Goal: Task Accomplishment & Management: Contribute content

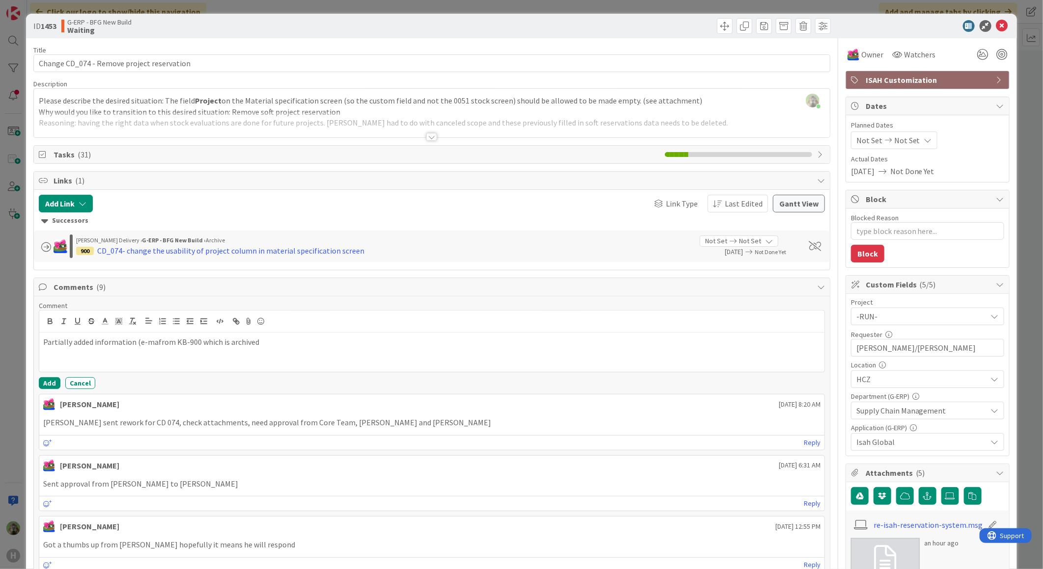
click at [290, 356] on div "Partially added information (e-mafrom KB-900 which is archived" at bounding box center [431, 352] width 785 height 39
click at [154, 335] on div "Partially added information (e-mafrom KB-900 which is archived now." at bounding box center [431, 352] width 785 height 39
click at [53, 384] on button "Add" at bounding box center [50, 384] width 22 height 12
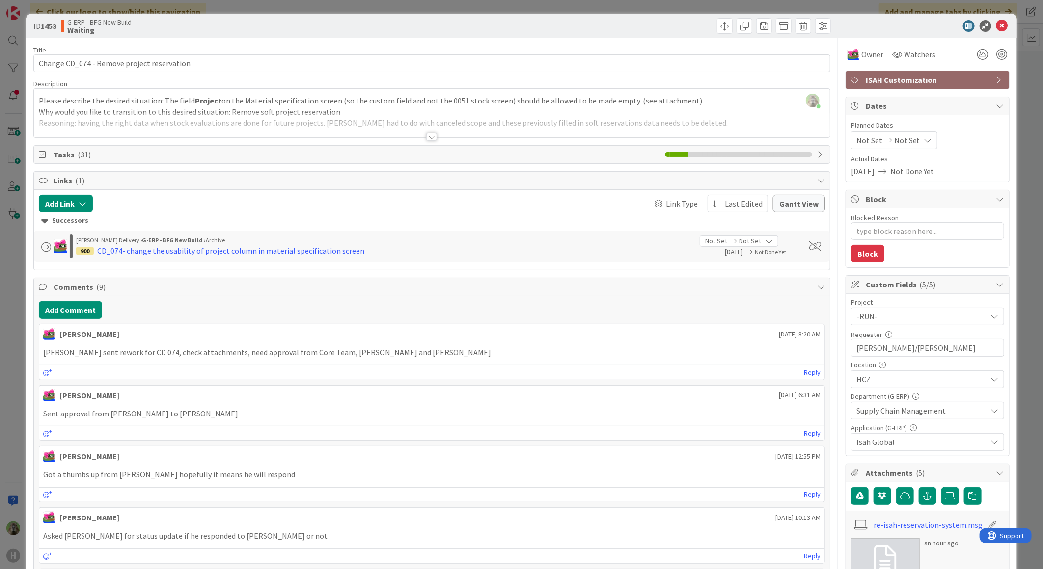
type textarea "x"
click at [314, 119] on div at bounding box center [432, 124] width 796 height 25
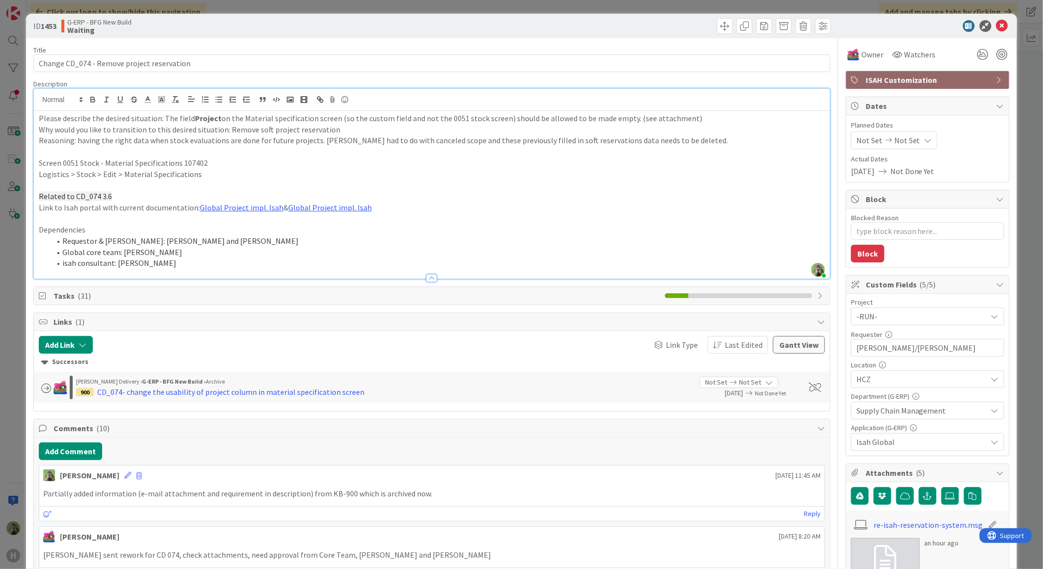
click at [360, 131] on p "Why would you like to transition to this desired situation: Remove soft project…" at bounding box center [432, 129] width 786 height 11
click at [715, 138] on p "Reasoning: having the right data when stock evaluations are done for future pro…" at bounding box center [432, 140] width 786 height 11
click at [712, 140] on p "Reasoning: having the right data when stock evaluations are done for future pro…" at bounding box center [432, 140] width 786 height 11
click at [700, 147] on p at bounding box center [432, 151] width 786 height 11
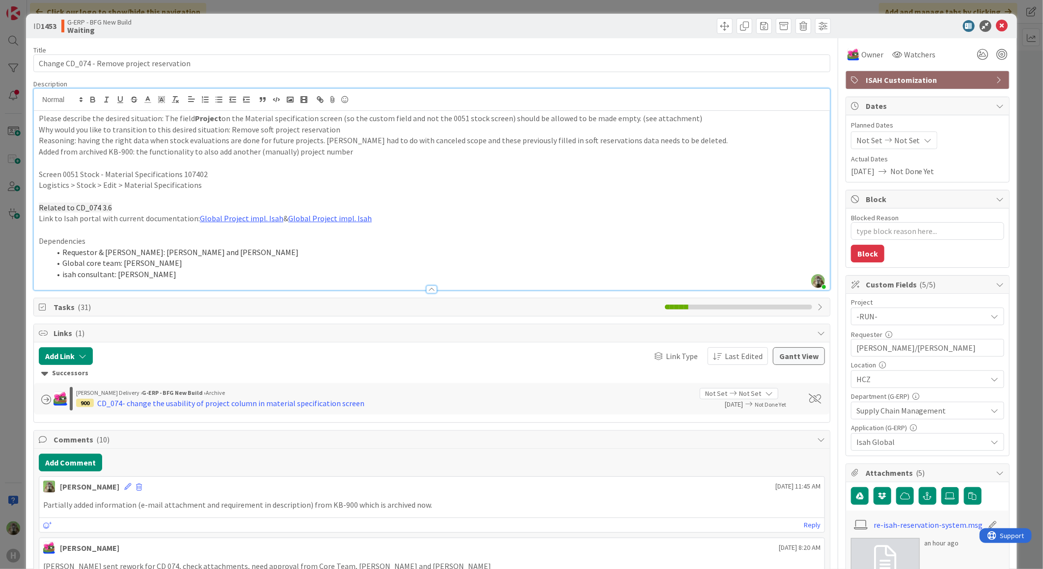
click at [363, 148] on p "Added from archived KB-900: the functionality to also add another (manually) pr…" at bounding box center [432, 151] width 786 height 11
click at [297, 151] on p "Added from archived KB-900: the functionality to also add another (manually) pr…" at bounding box center [432, 151] width 786 height 11
click at [246, 149] on p "Added from archived KB-900: the functionality to also add another (manually) ex…" at bounding box center [432, 151] width 786 height 11
click at [538, 238] on p "Dependencies" at bounding box center [432, 241] width 786 height 11
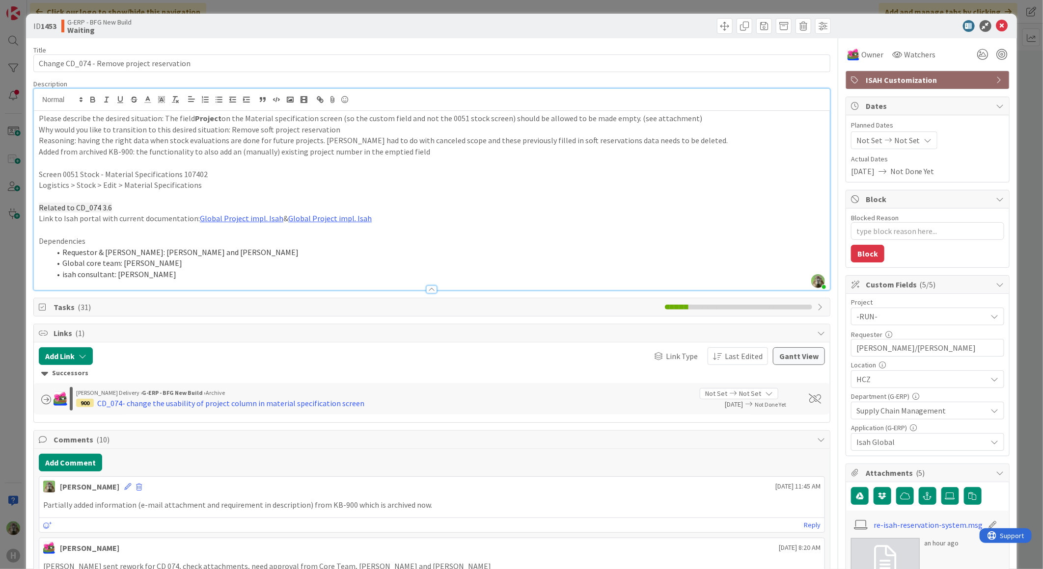
click at [24, 307] on div "ID 1453 G-ERP - BFG New Build Waiting Title 42 / 128 Change CD_074 - Remove pro…" at bounding box center [521, 284] width 1043 height 569
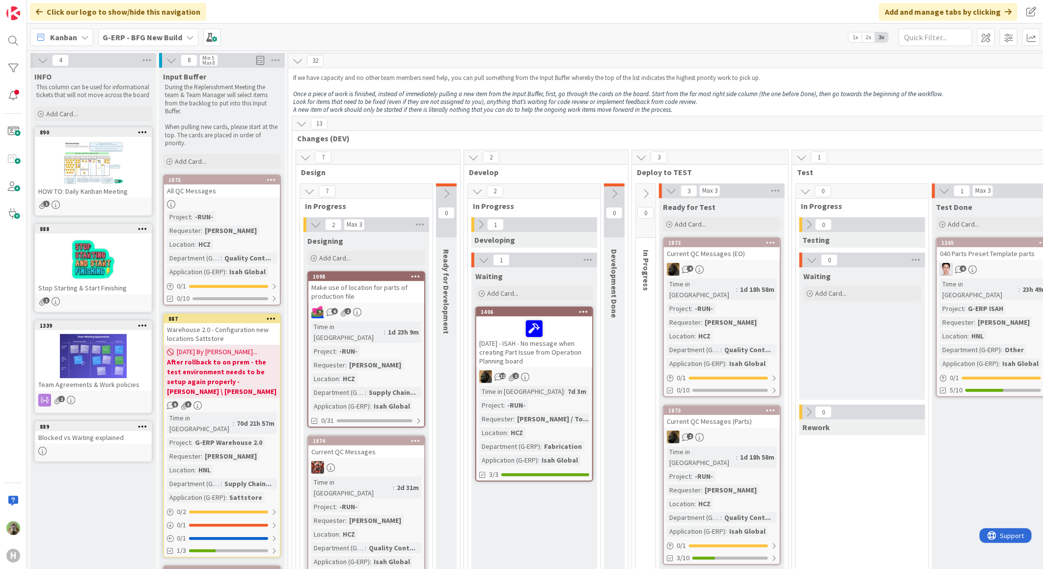
click at [164, 26] on div "Kanban G-ERP - BFG New Build 1x 2x 3x" at bounding box center [535, 37] width 1016 height 27
click at [163, 38] on b "G-ERP - BFG New Build" at bounding box center [143, 37] width 80 height 10
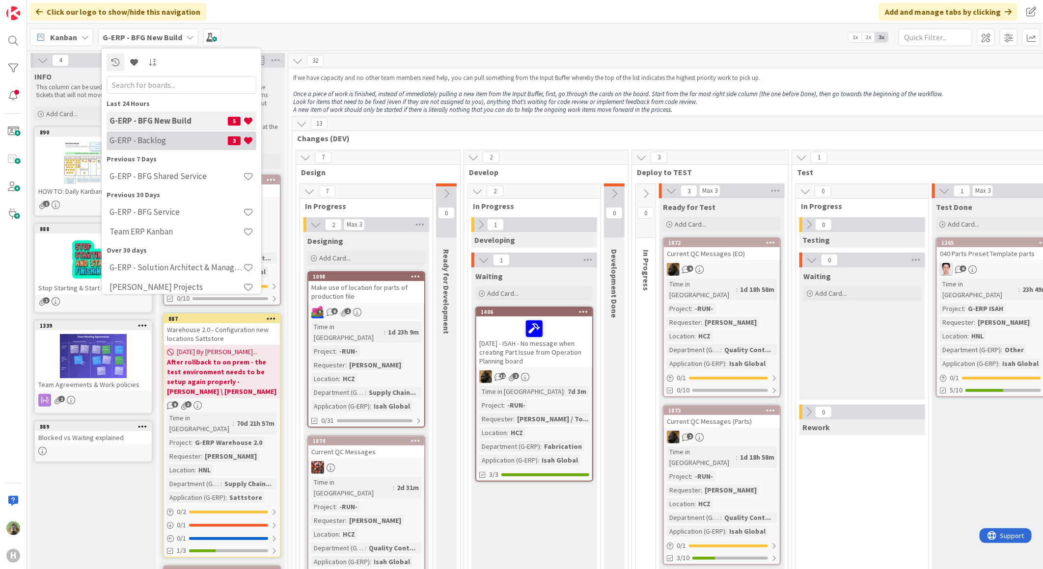
click at [150, 140] on h4 "G-ERP - Backlog" at bounding box center [168, 140] width 118 height 10
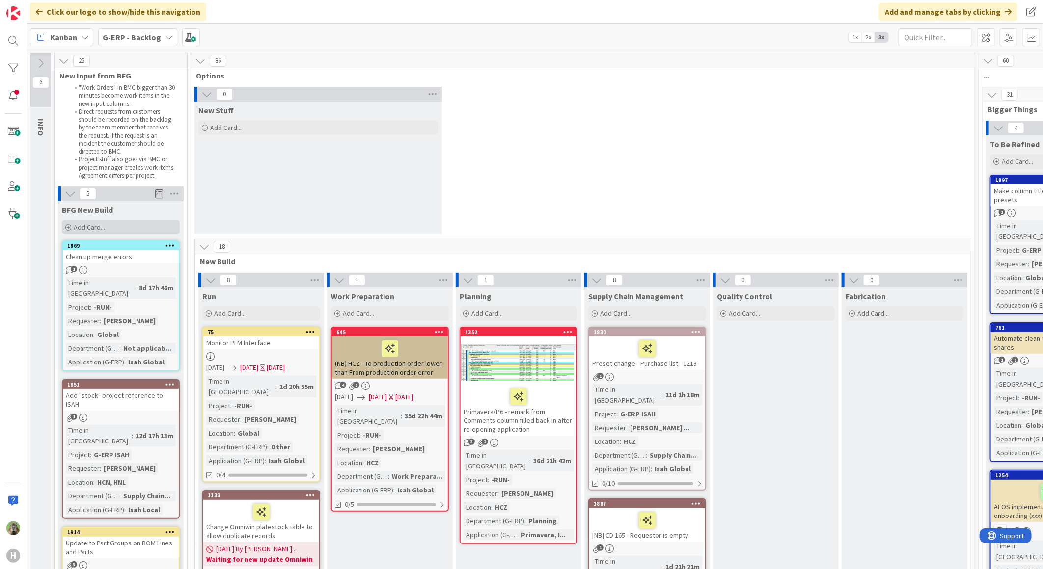
click at [103, 222] on div "Add Card..." at bounding box center [121, 227] width 118 height 15
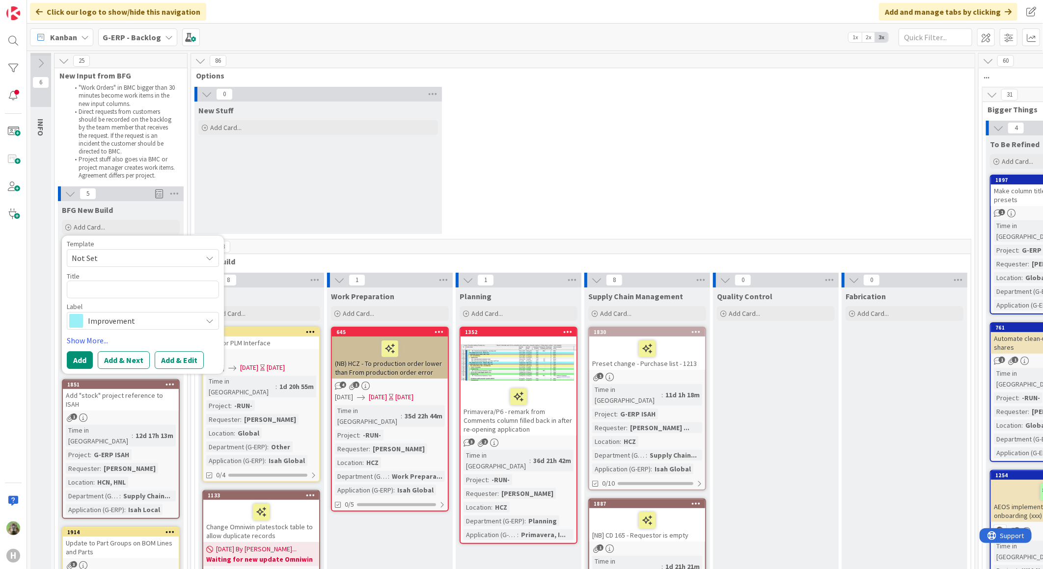
type textarea "x"
type textarea "S"
type textarea "x"
type textarea "Se"
type textarea "x"
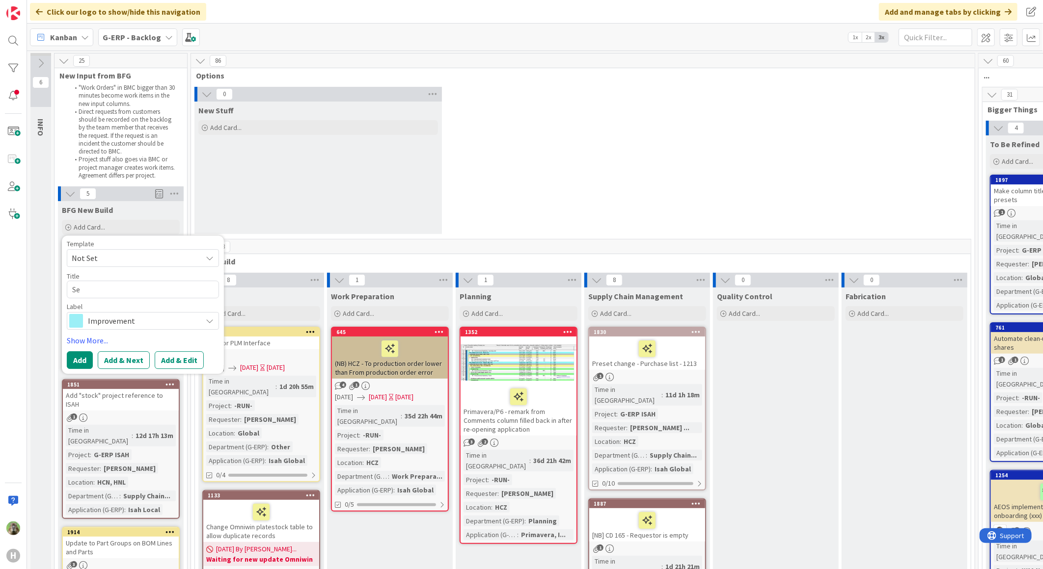
type textarea "Set"
type textarea "x"
type textarea "Setu"
type textarea "x"
type textarea "Setup"
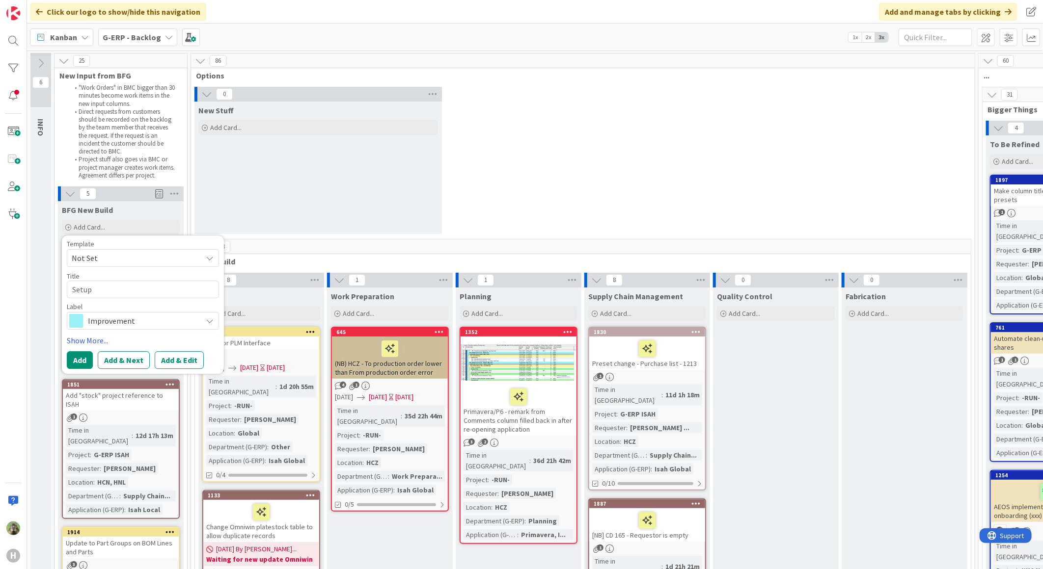
type textarea "x"
type textarea "Setup ca"
type textarea "x"
type textarea "Setup car"
type textarea "x"
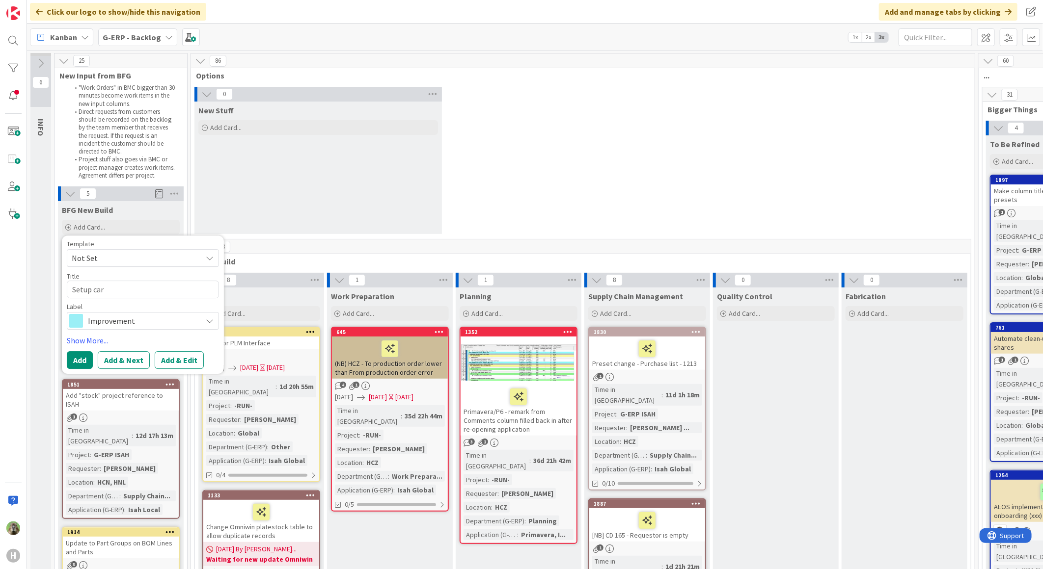
type textarea "Setup card"
type textarea "x"
type textarea "Setup cards"
type textarea "x"
type textarea "Setup cards"
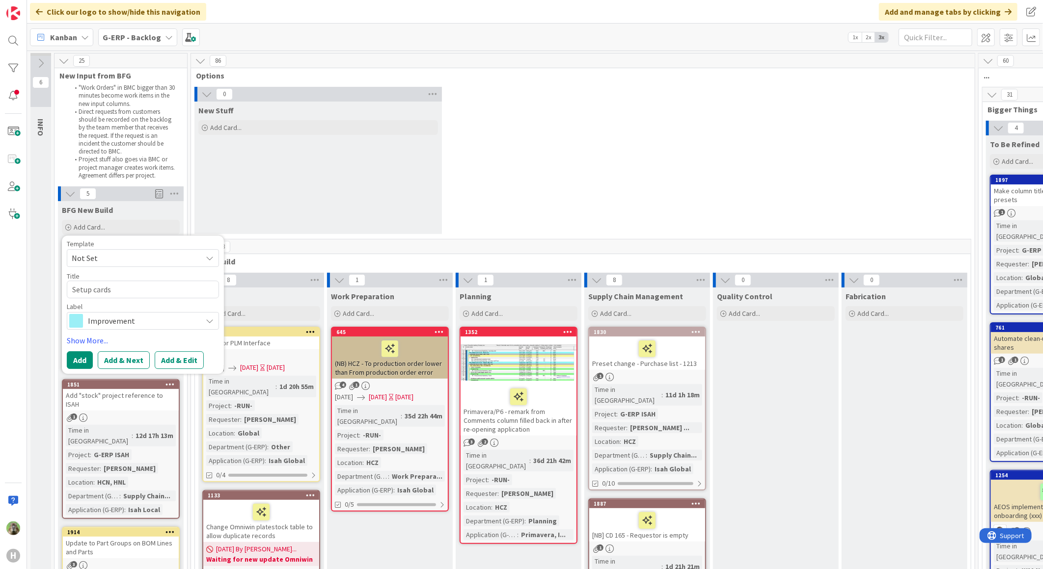
type textarea "x"
type textarea "Setup cards"
type textarea "x"
type textarea "Setup card"
type textarea "x"
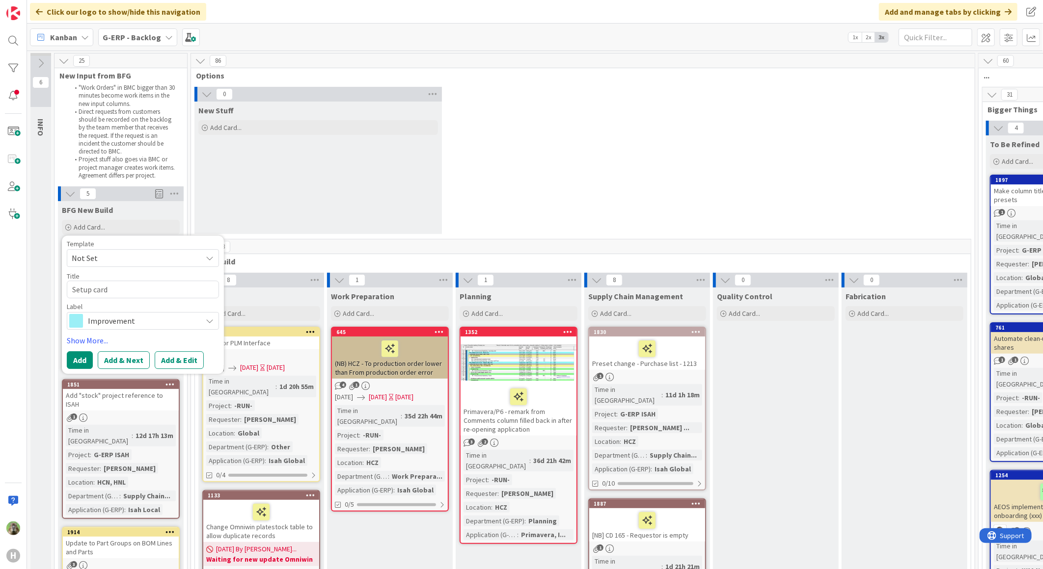
type textarea "Setup car"
type textarea "x"
type textarea "Setup ca"
type textarea "x"
type textarea "Setup c"
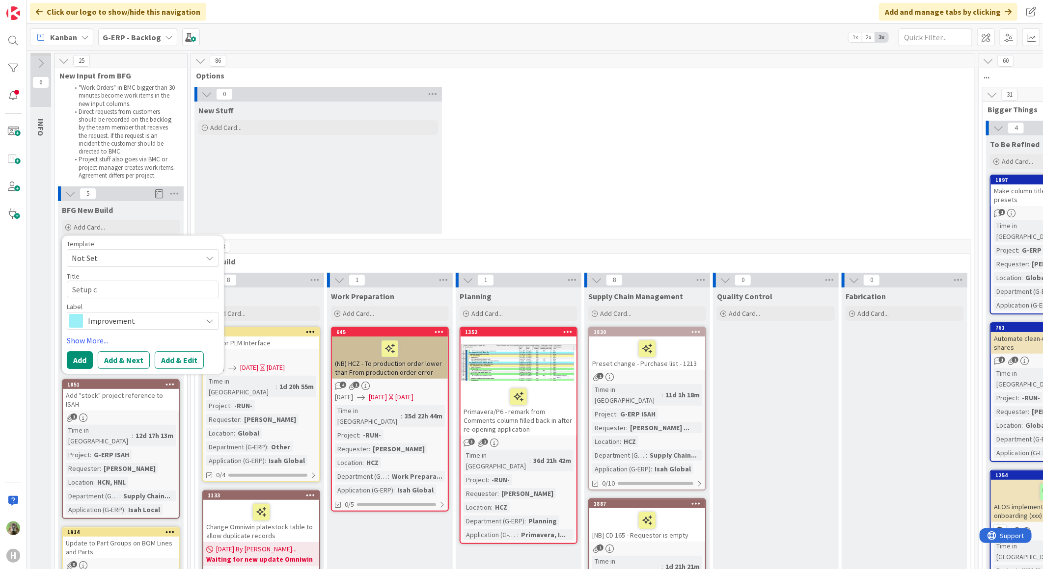
type textarea "x"
type textarea "Setup"
type textarea "x"
type textarea "Setup s"
type textarea "x"
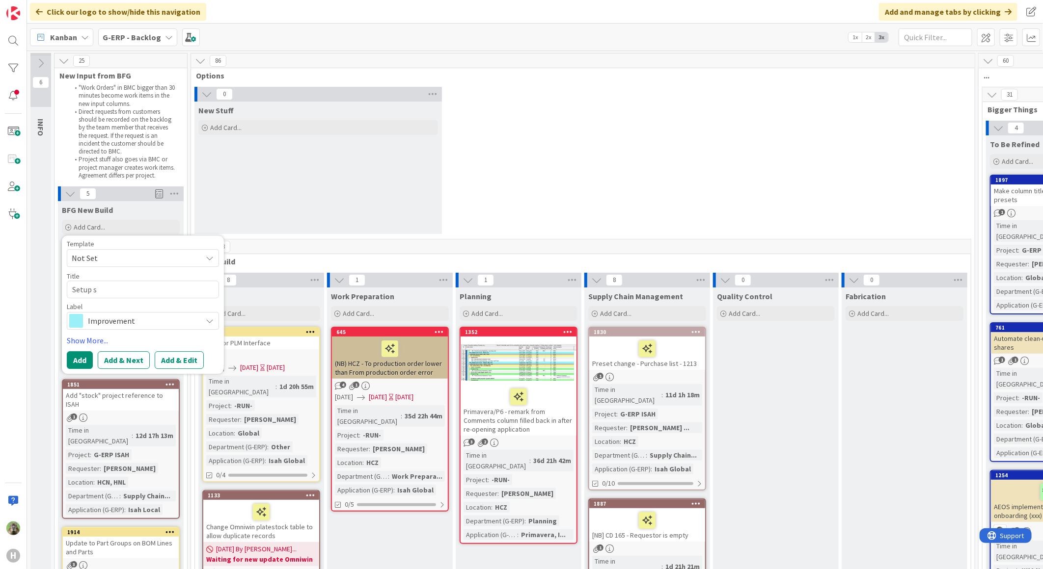
type textarea "Setup st"
type textarea "x"
type textarea "Setup stu"
type textarea "x"
type textarea "Setup stuc"
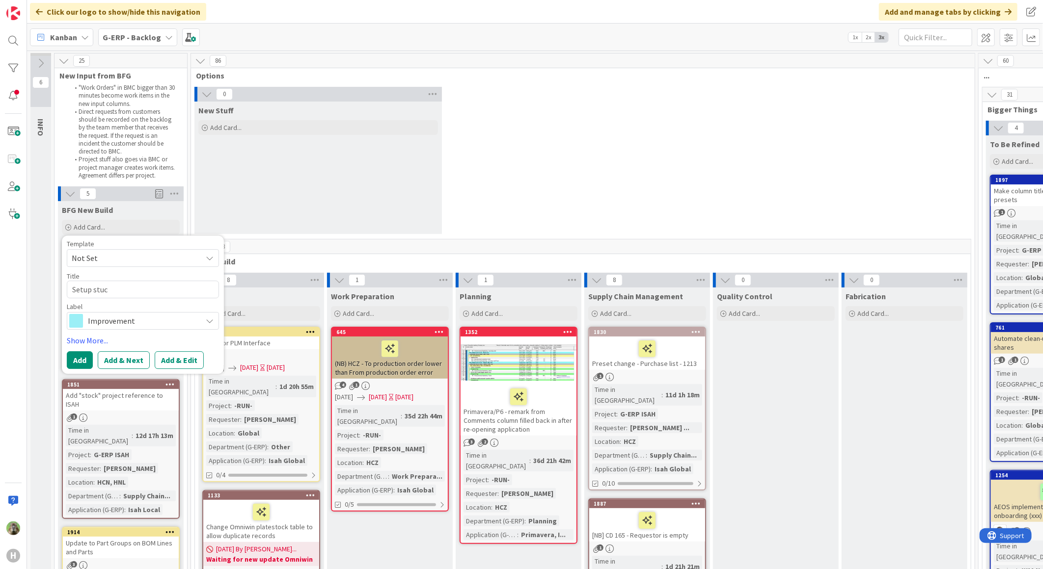
type textarea "x"
type textarea "Setup stu"
type textarea "x"
type textarea "Setup st"
type textarea "x"
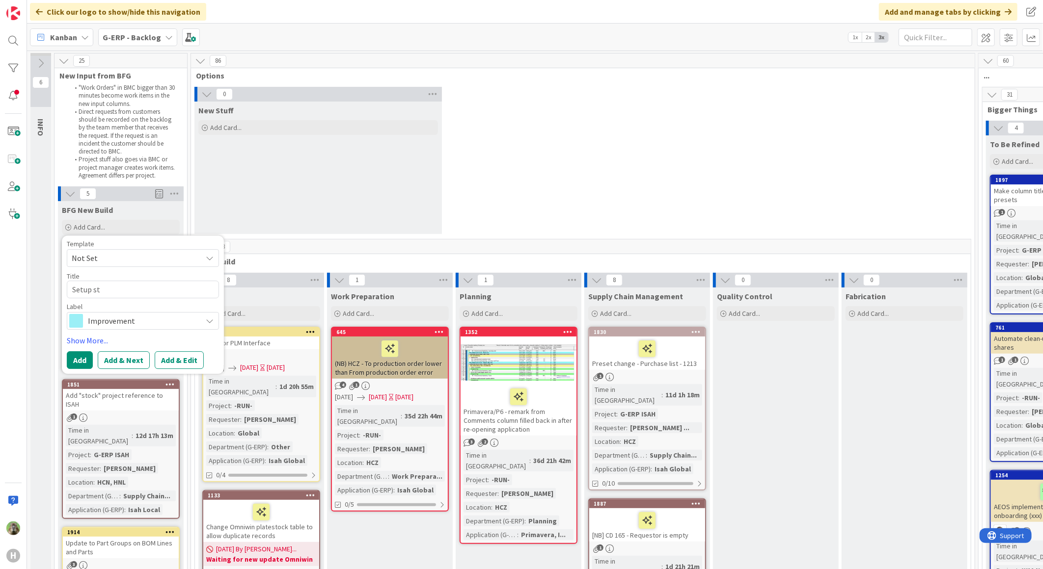
type textarea "Setup str"
type textarea "x"
type textarea "Setup stru"
type textarea "x"
type textarea "Setup struc"
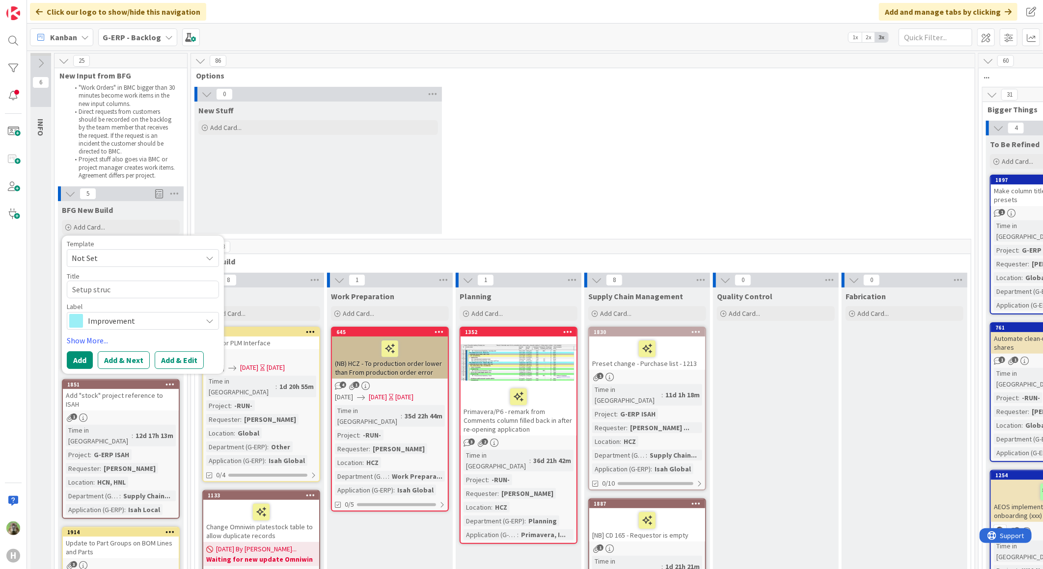
type textarea "x"
type textarea "Setup struct"
type textarea "x"
type textarea "Setup structur"
type textarea "x"
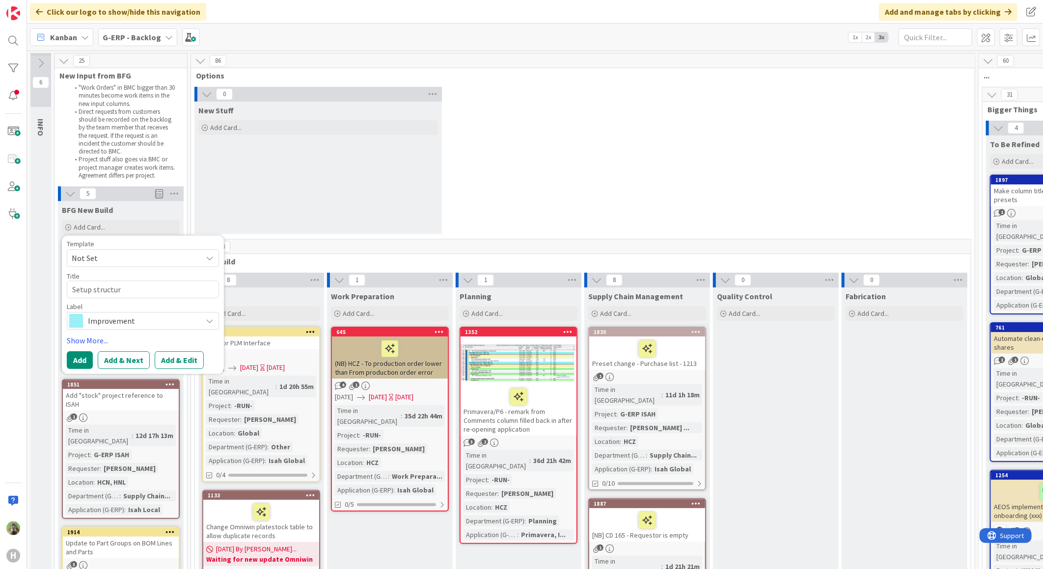
type textarea "Setup structure"
type textarea "x"
type textarea "Setup structure"
type textarea "x"
type textarea "Setup structure"
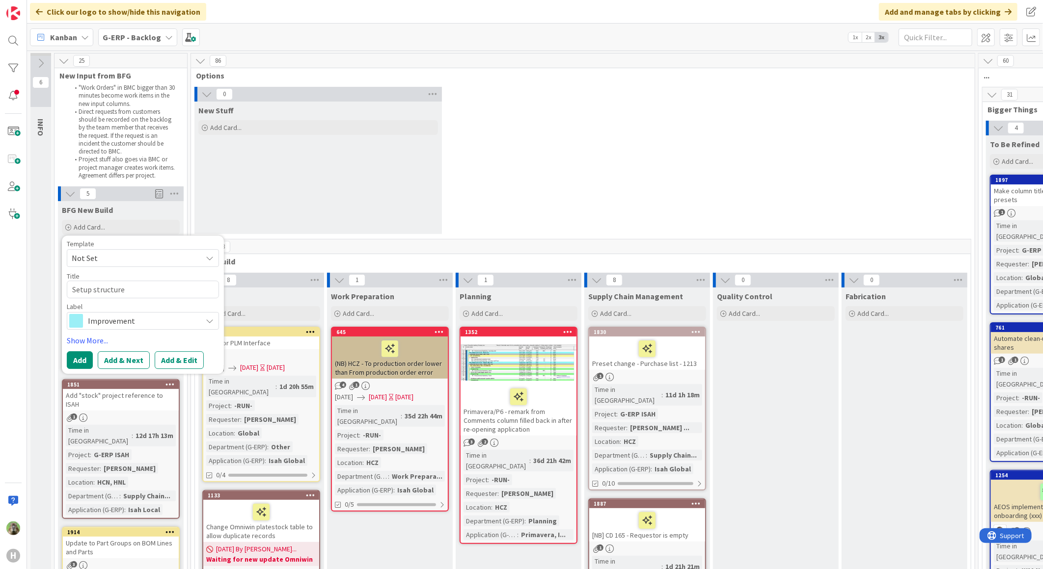
type textarea "x"
type textarea "Setup structure W"
type textarea "x"
type textarea "Setup structure"
type textarea "x"
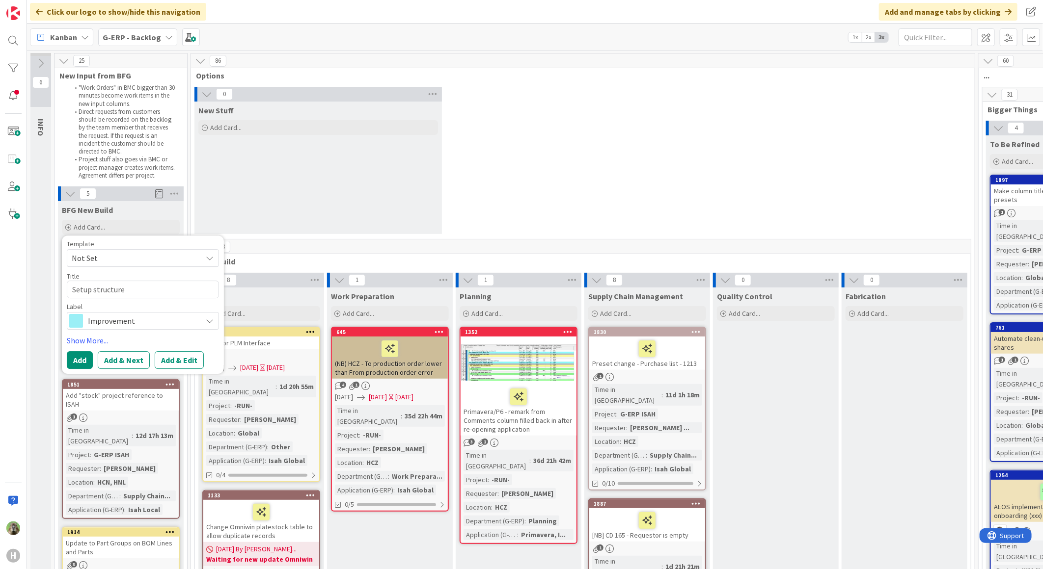
type textarea "Setup structure W"
type textarea "x"
type textarea "Setup structure Wa"
type textarea "x"
type textarea "Setup structure War"
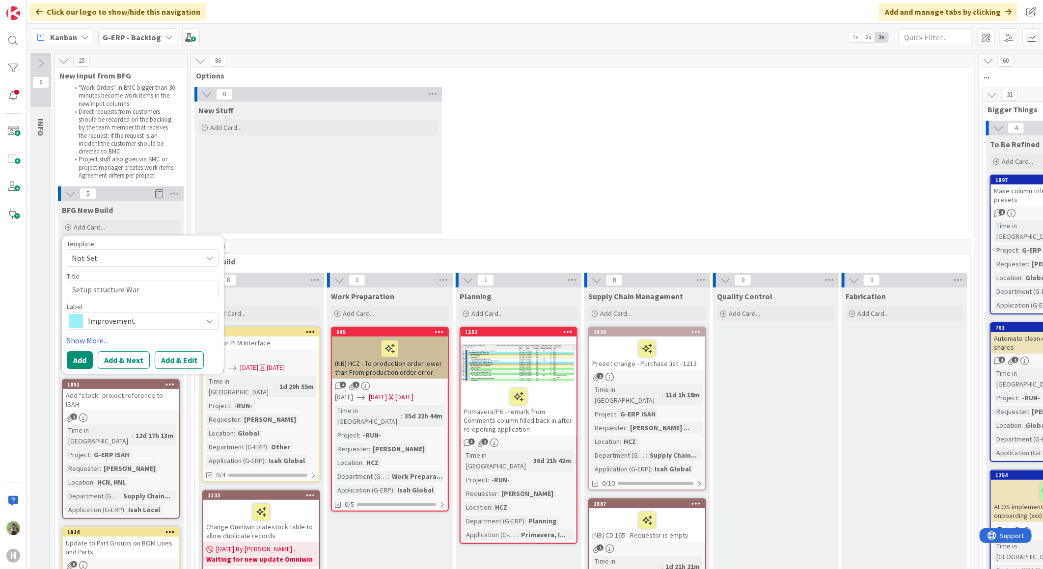
type textarea "x"
type textarea "Setup structure Wareh"
type textarea "x"
type textarea "Setup structure Wareho"
type textarea "x"
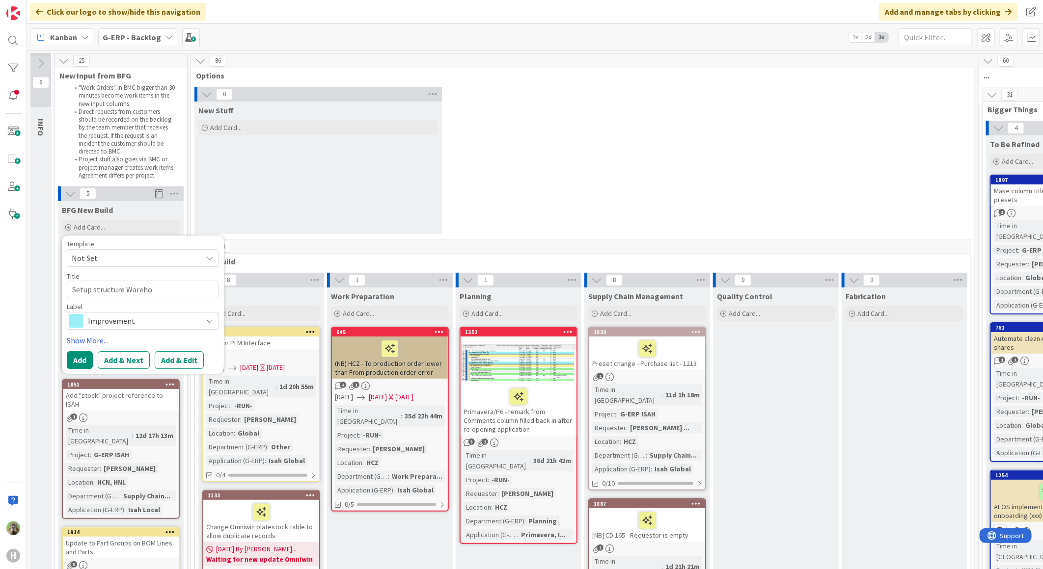
type textarea "Setup structure Warehou"
type textarea "x"
type textarea "Setup structure Warehous"
type textarea "x"
type textarea "Setup structure Warehouse"
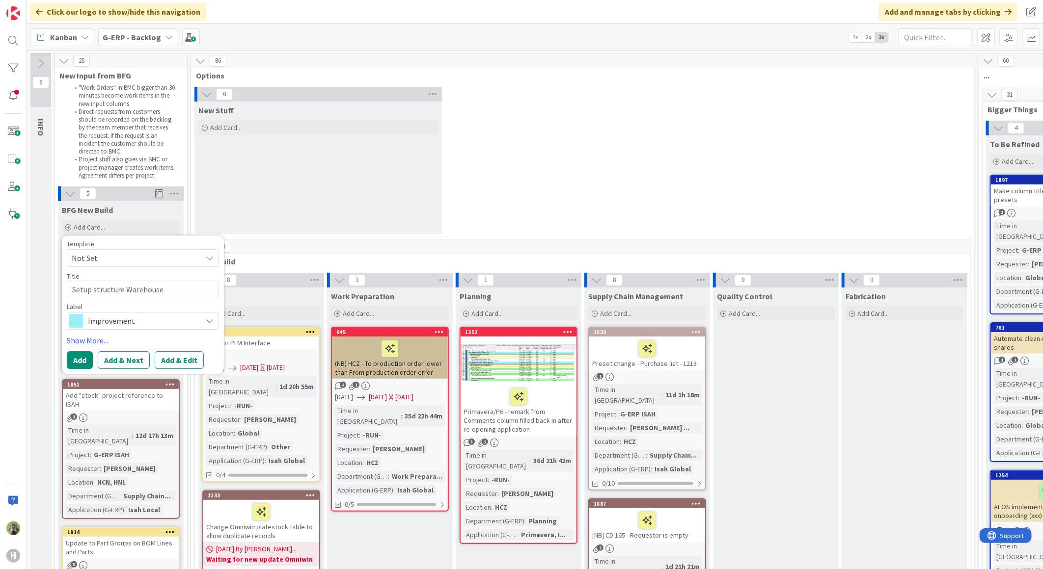
type textarea "x"
type textarea "Setup structure Warehouse"
type textarea "x"
type textarea "Setup structure Warehouse /"
type textarea "x"
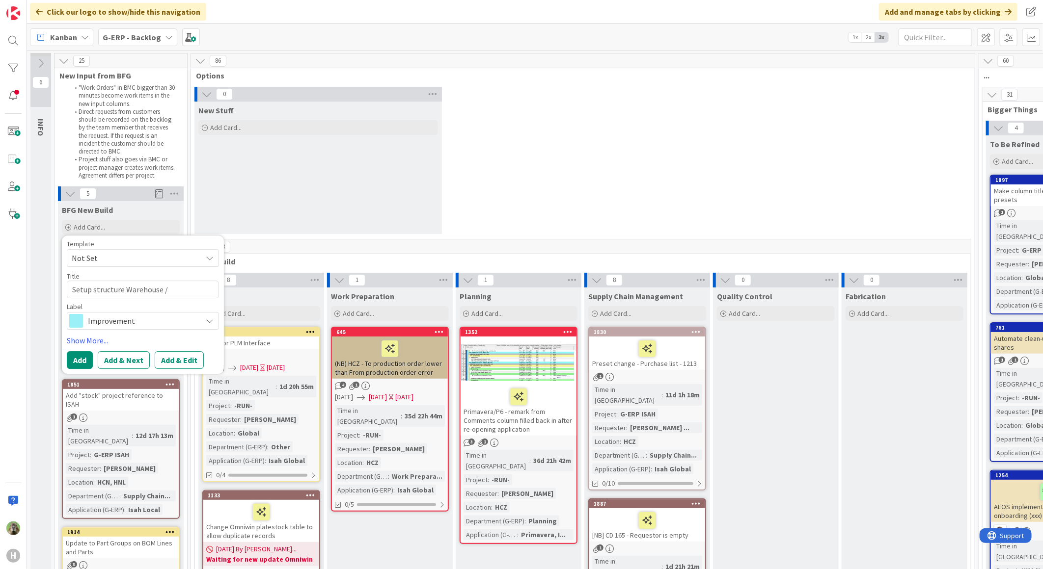
type textarea "Setup structure Warehouse / p"
type textarea "x"
type textarea "Setup structure Warehouse / pro"
type textarea "x"
type textarea "Setup structure Warehouse / pr"
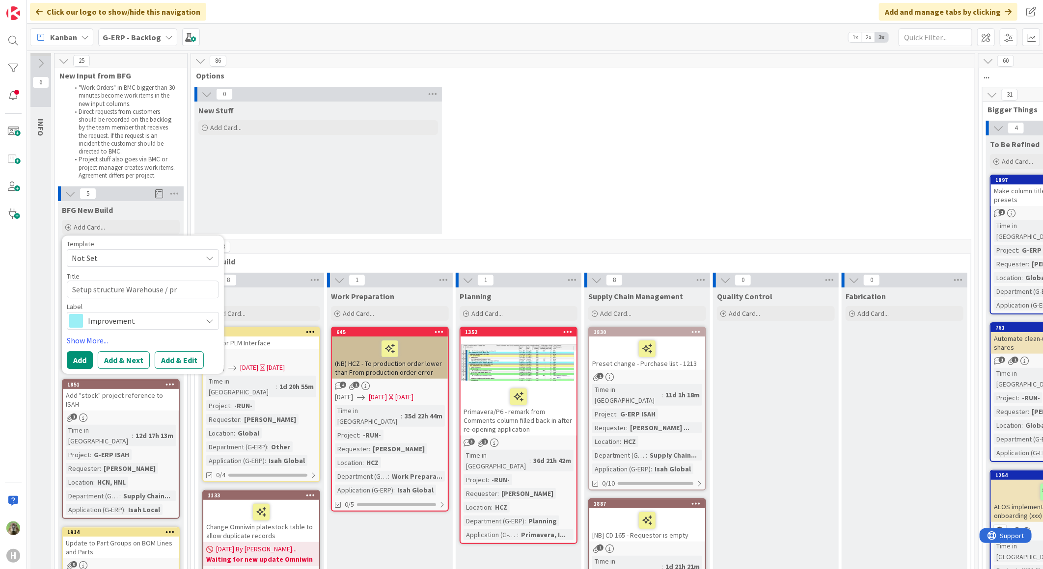
type textarea "x"
type textarea "Setup structure Warehouse /"
type textarea "x"
type textarea "Setup structure Warehouse / Pr"
type textarea "x"
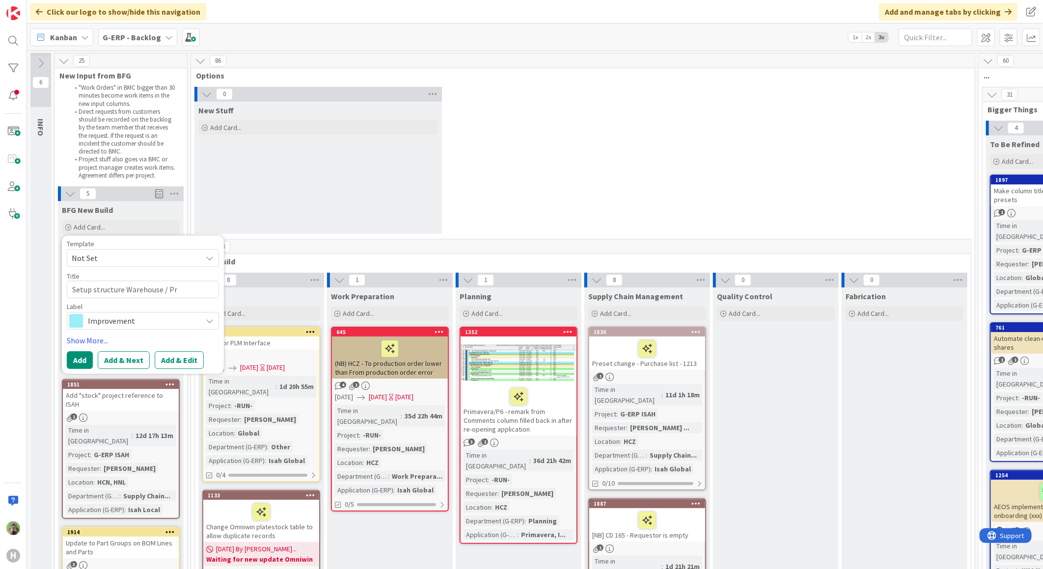
type textarea "Setup structure Warehouse / Pro"
type textarea "x"
type textarea "Setup structure Warehouse / Prod"
type textarea "x"
type textarea "Setup structure Warehouse / Produc"
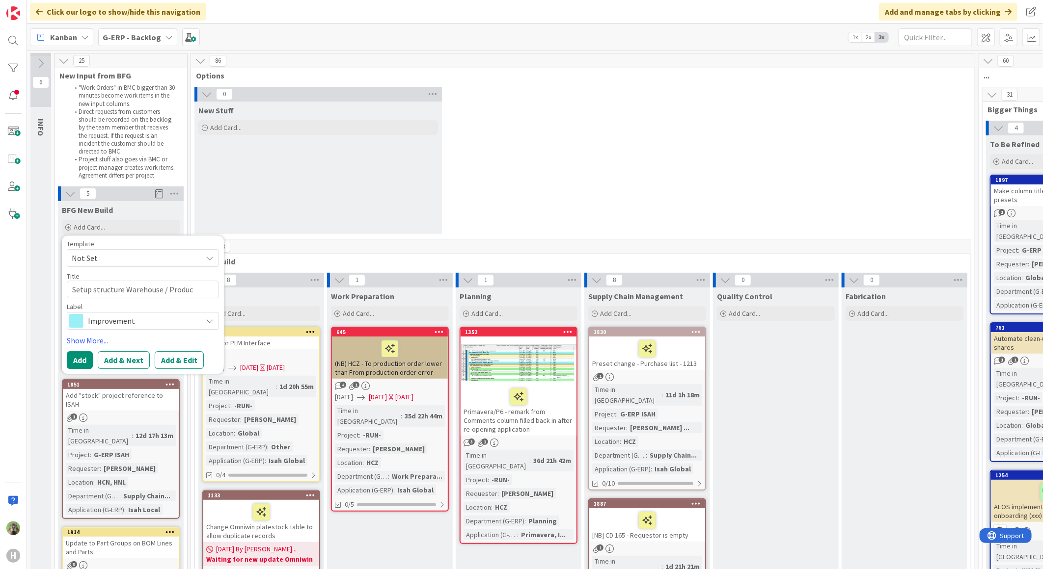
type textarea "x"
type textarea "Setup structure Warehouse / Produci"
type textarea "x"
type textarea "Setup structure Warehouse / Producio"
type textarea "x"
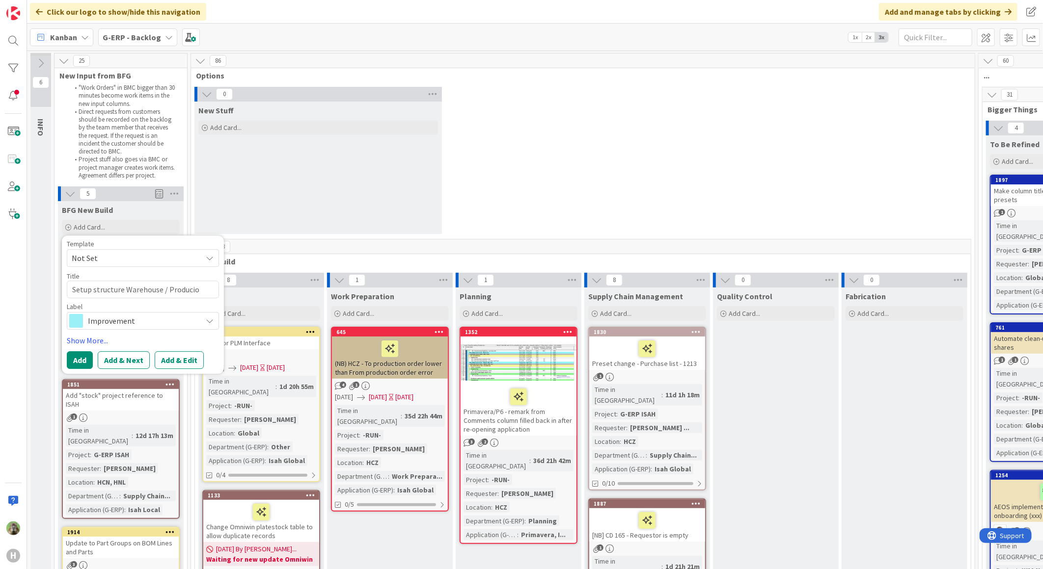
type textarea "Setup structure Warehouse / Produci"
type textarea "x"
type textarea "Setup structure Warehouse / Product"
type textarea "x"
type textarea "Setup structure Warehouse / Producti"
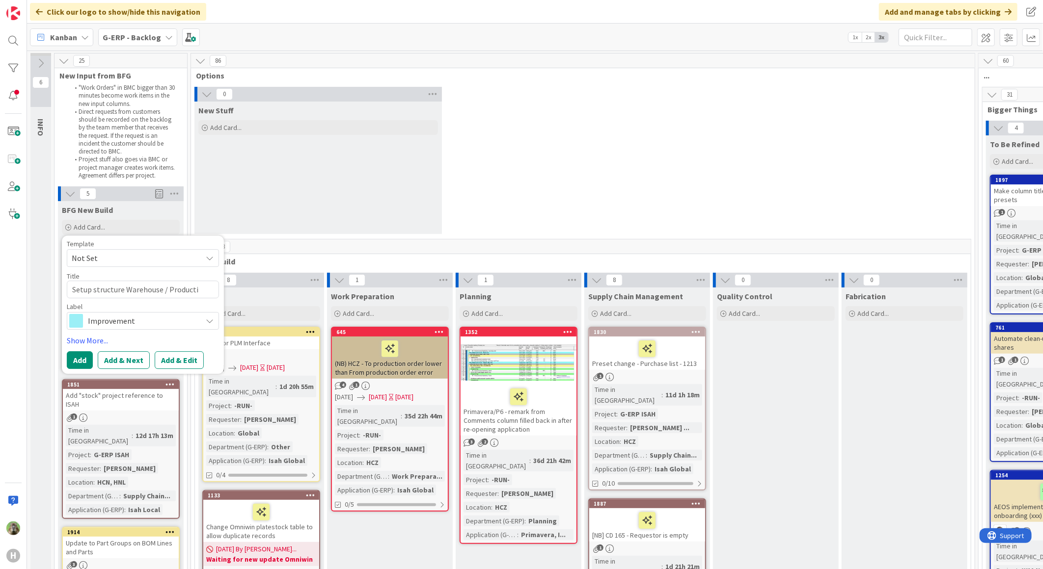
type textarea "x"
type textarea "Setup structure Warehouse / Productio"
type textarea "x"
type textarea "Setup structure Warehouse / Production"
type textarea "x"
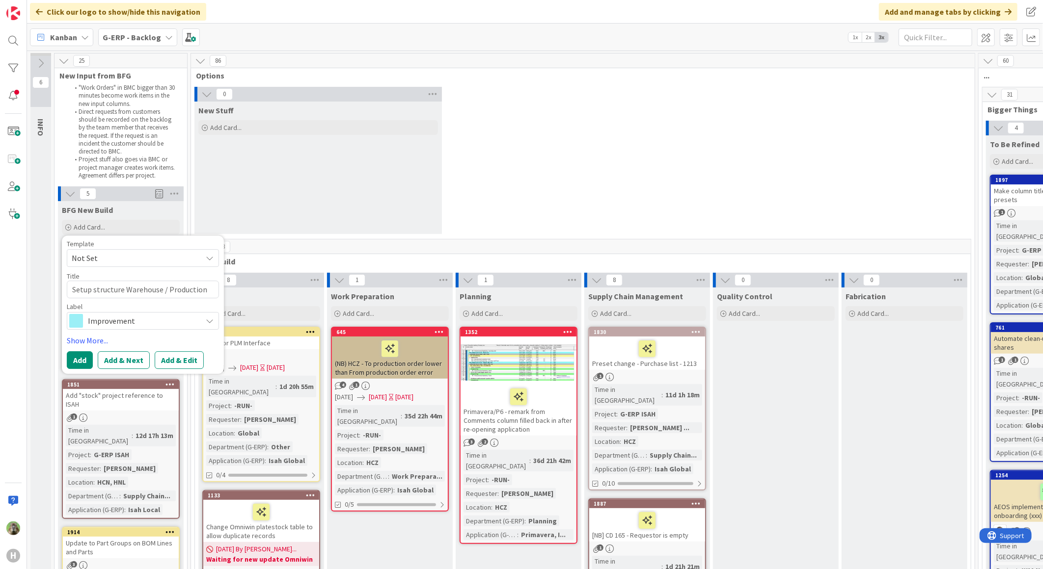
type textarea "Setup structure Warehouse / Production"
type textarea "x"
type textarea "Setup structure Warehouse / Production p"
type textarea "x"
type textarea "Setup structure Warehouse / Production P"
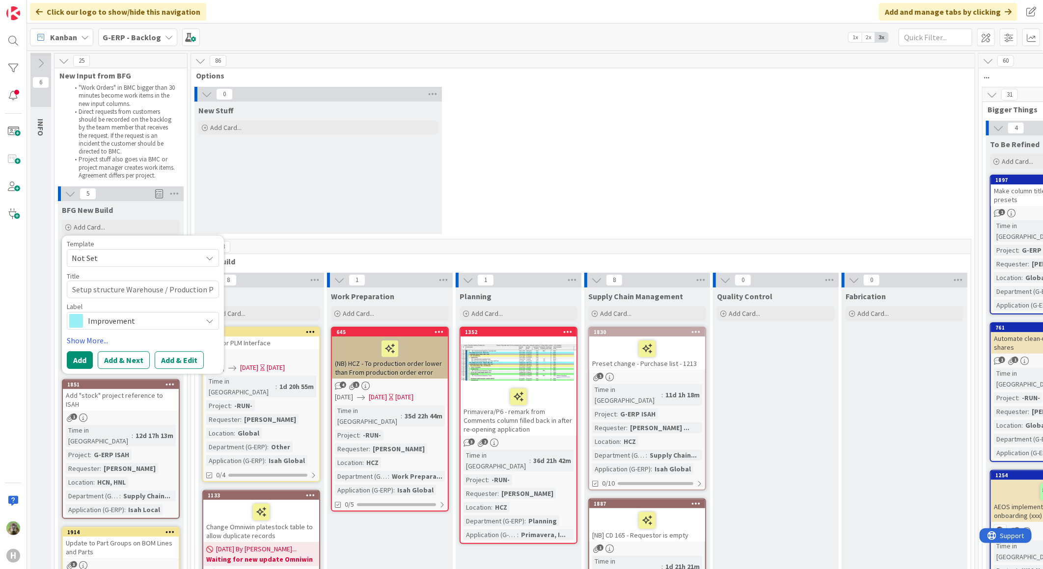
type textarea "x"
type textarea "Setup structure Warehouse / Production Pe"
type textarea "x"
type textarea "Setup structure Warehouse / Production Per"
type textarea "x"
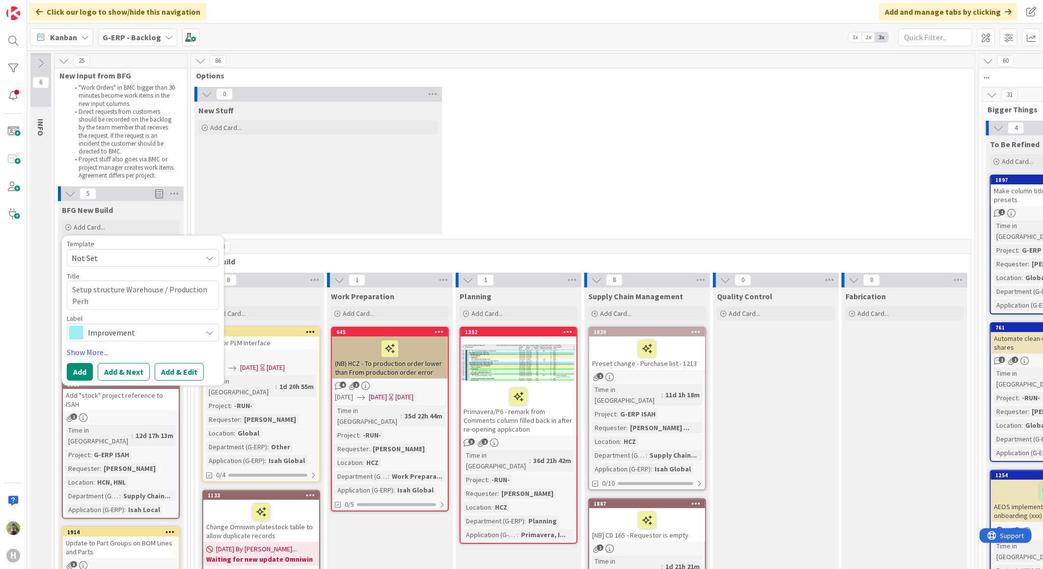
type textarea "Setup structure Warehouse / Production Perhi"
type textarea "x"
type textarea "Setup structure Warehouse / Production Perh"
type textarea "x"
type textarea "Setup structure Warehouse / Production Per"
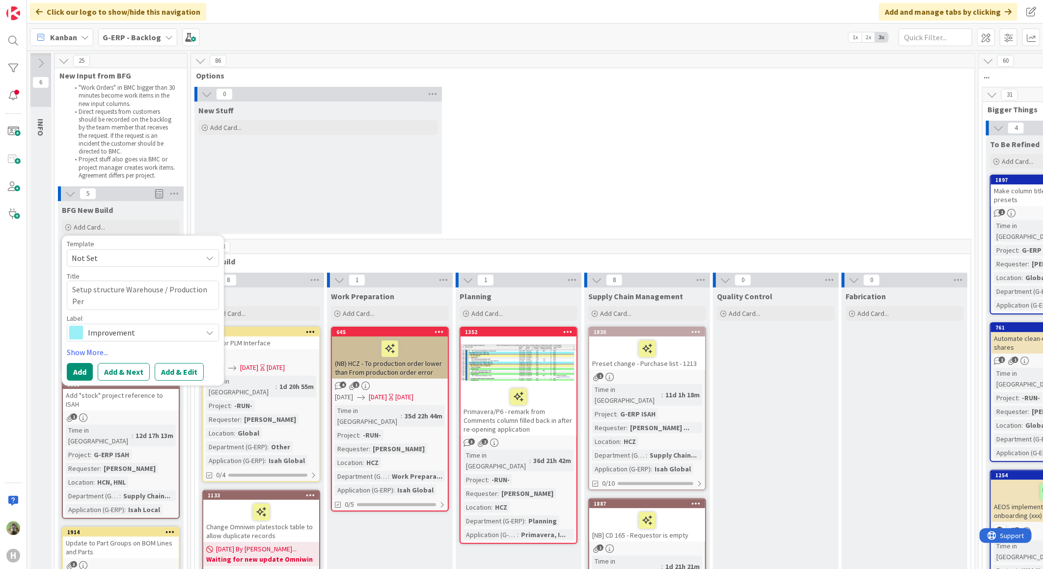
type textarea "x"
type textarea "Setup structure Warehouse / Production Perip"
type textarea "x"
type textarea "Setup structure Warehouse / Production Peripe"
type textarea "x"
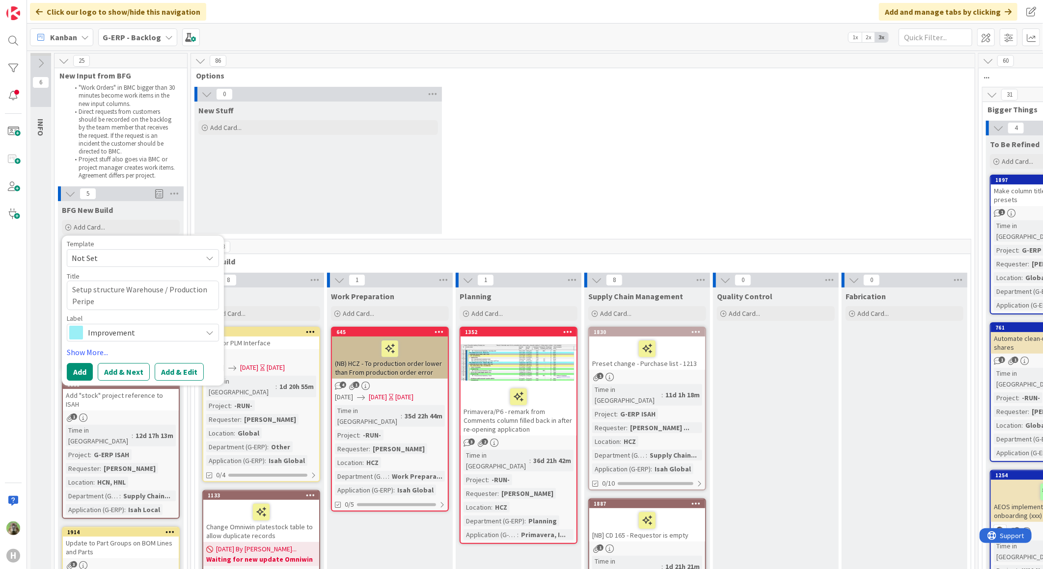
type textarea "Setup structure Warehouse / Production Periper"
type textarea "x"
type textarea "Setup structure Warehouse / Production Peripe"
type textarea "x"
type textarea "Setup structure Warehouse / Production Perip"
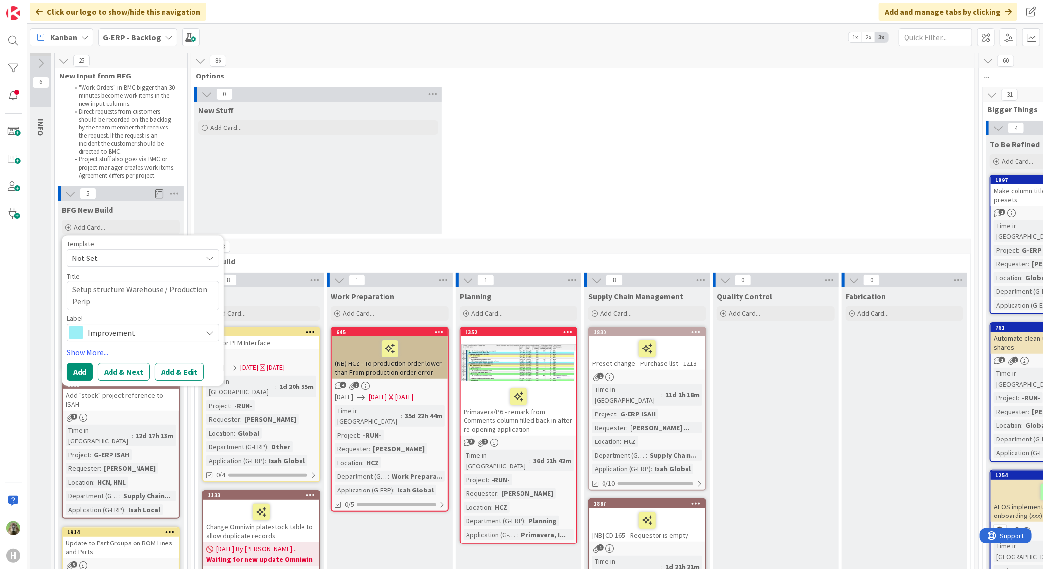
type textarea "x"
type textarea "Setup structure Warehouse / Production Periphe"
type textarea "x"
type textarea "Setup structure Warehouse / Production Peripher"
type textarea "x"
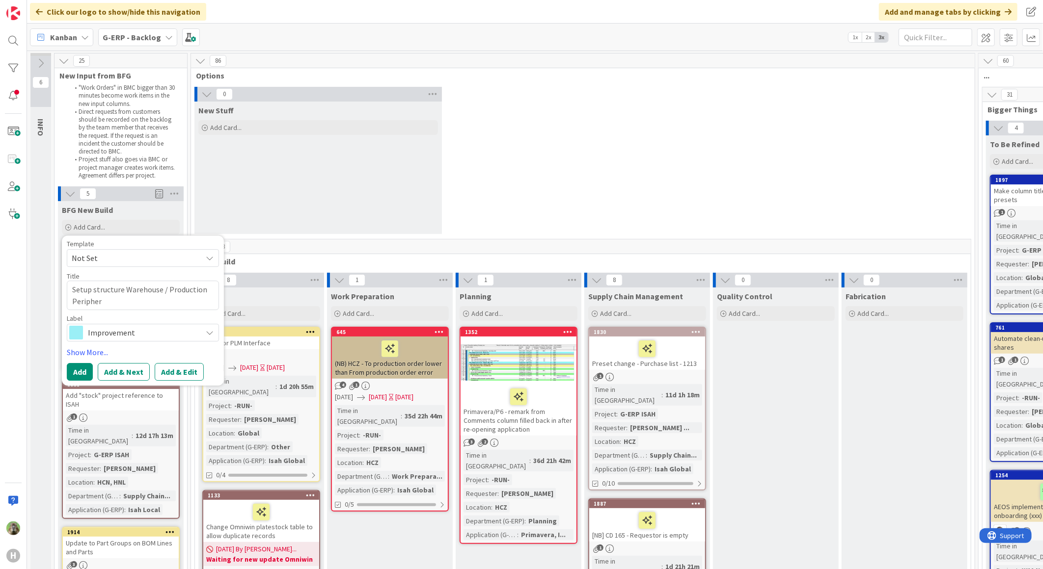
type textarea "Setup structure Warehouse / Production Periphera"
type textarea "x"
type textarea "Setup structure Warehouse / Production Peripheral"
type textarea "x"
type textarea "Setup structure Warehouse / Production Peripherals"
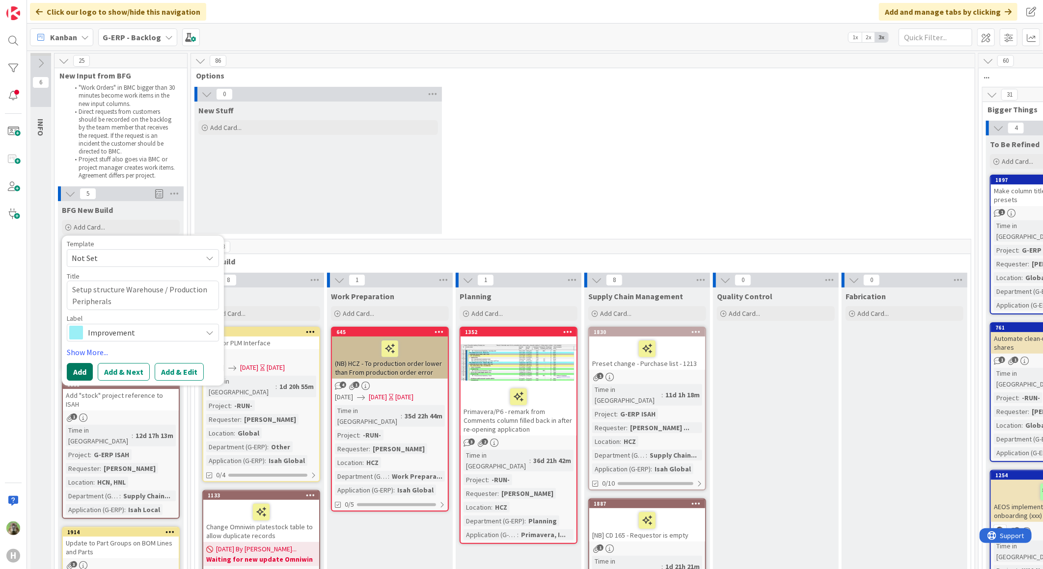
click at [85, 372] on button "Add" at bounding box center [80, 372] width 26 height 18
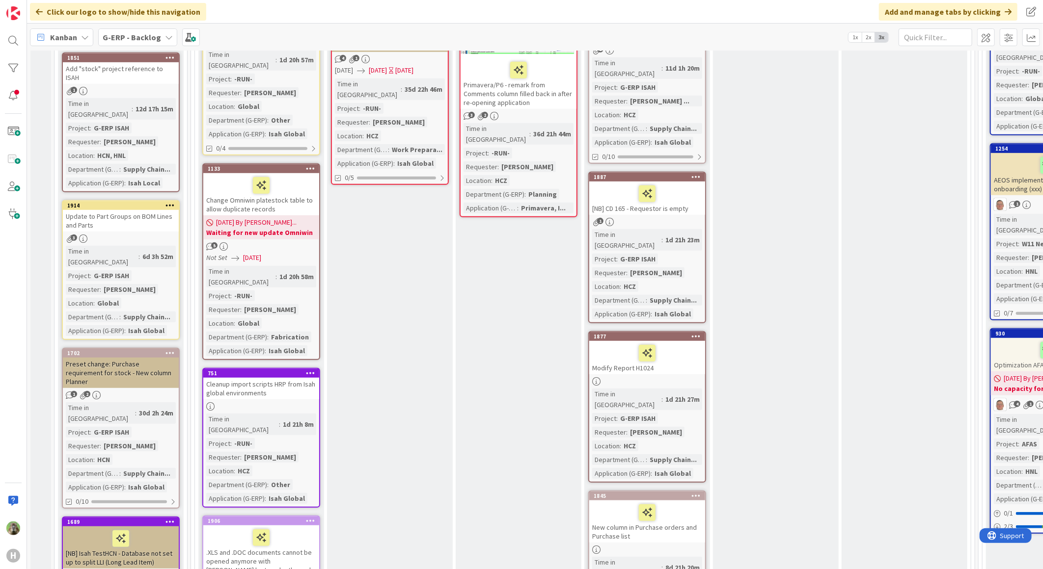
scroll to position [545, 0]
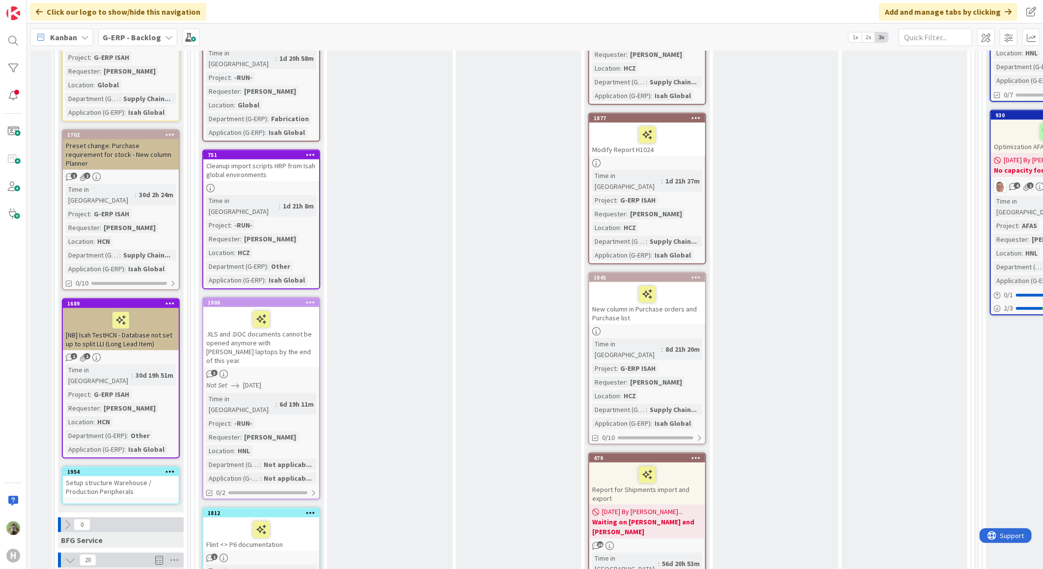
click at [112, 477] on div "Setup structure Warehouse / Production Peripherals" at bounding box center [121, 488] width 116 height 22
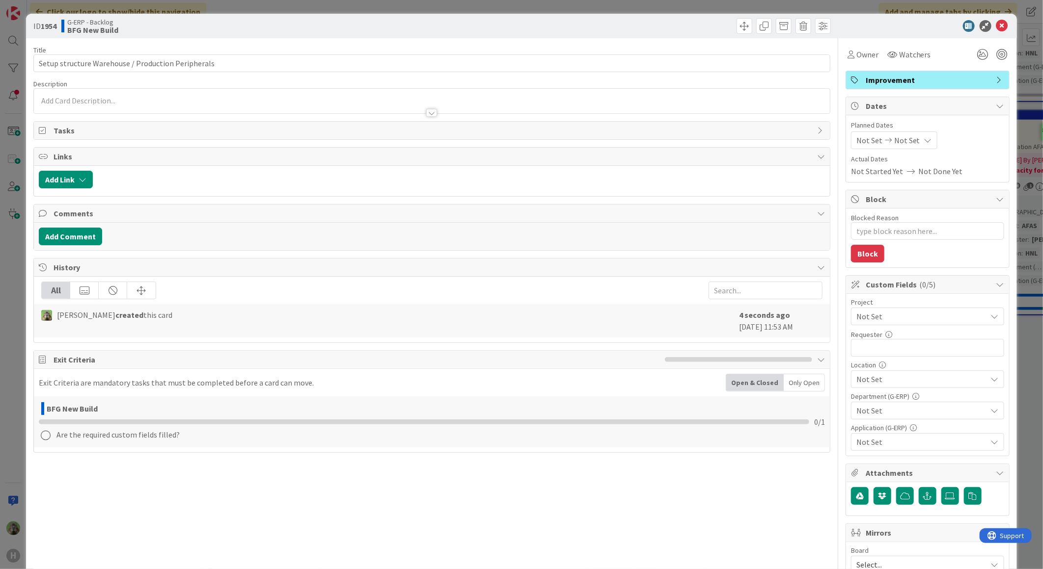
type textarea "x"
click at [84, 97] on div at bounding box center [432, 101] width 796 height 25
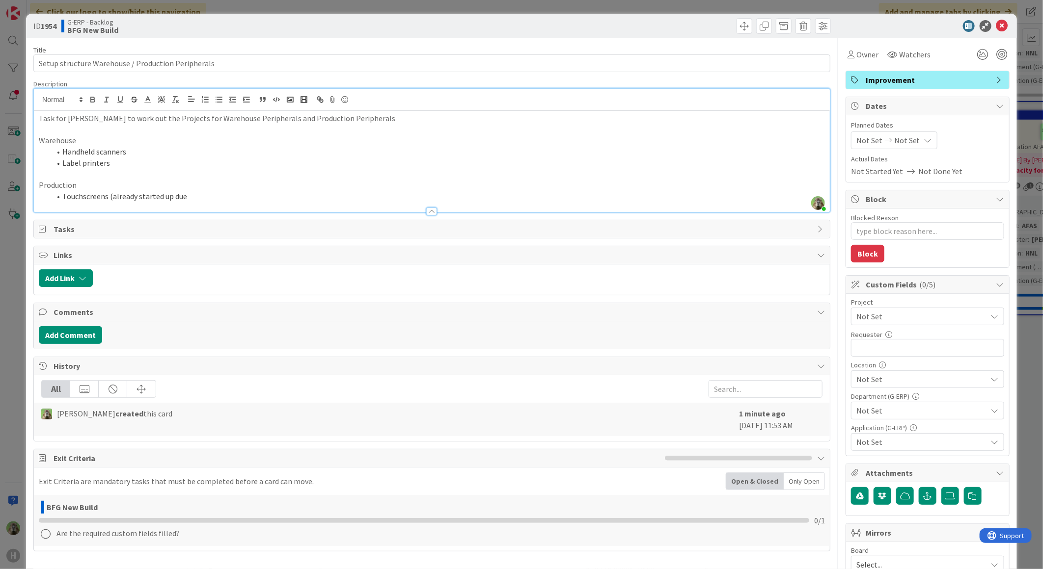
click at [210, 201] on li "Touchscreens (already started up due" at bounding box center [438, 196] width 774 height 11
click at [375, 108] on div at bounding box center [432, 100] width 796 height 22
click at [365, 125] on p at bounding box center [432, 129] width 786 height 11
click at [365, 120] on p "Task for [PERSON_NAME] to work out the Projects for Warehouse Peripherals and P…" at bounding box center [432, 118] width 786 height 11
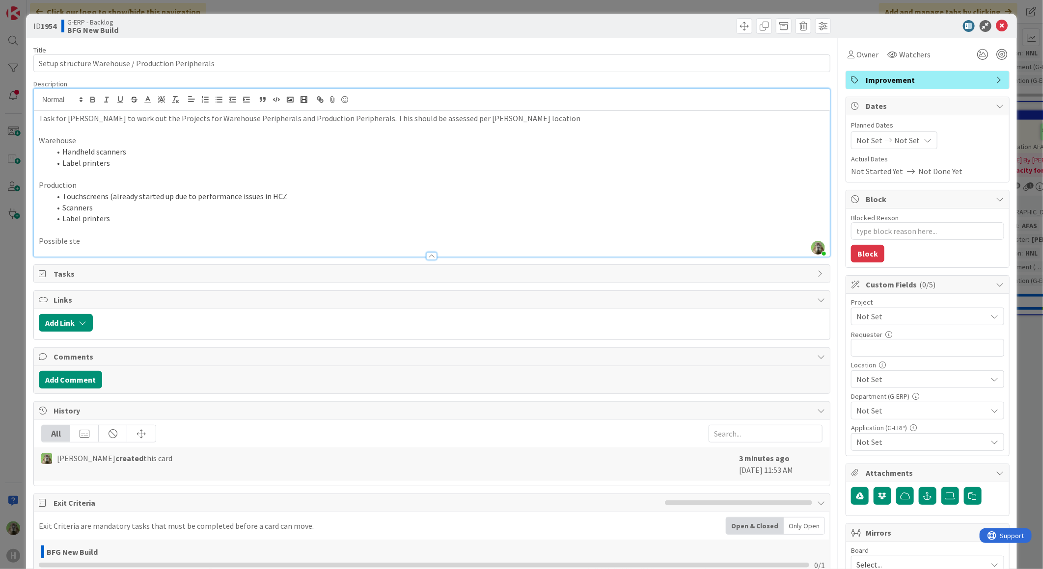
click at [316, 189] on p "Production" at bounding box center [432, 185] width 786 height 11
click at [306, 199] on li "Touchscreens (already started up due to performance issues in HCZ" at bounding box center [438, 196] width 774 height 11
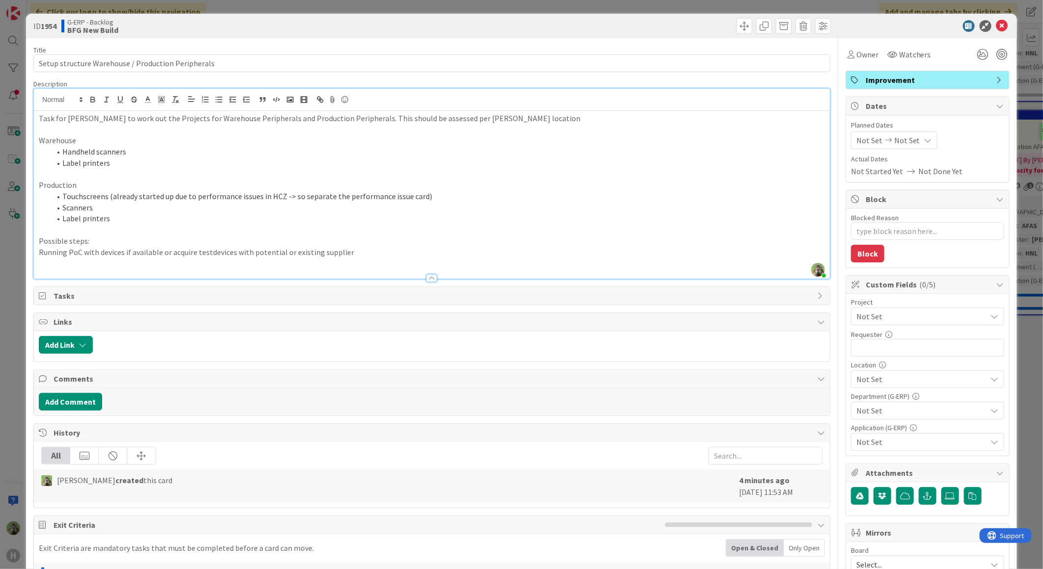
click at [217, 261] on p at bounding box center [432, 263] width 786 height 11
click at [209, 249] on p "Running PoC with devices if available or acquire testdevices with potential or …" at bounding box center [432, 252] width 786 height 11
click at [379, 256] on p "Running PoC with devices if available or acquire test devices with potential or…" at bounding box center [432, 252] width 786 height 11
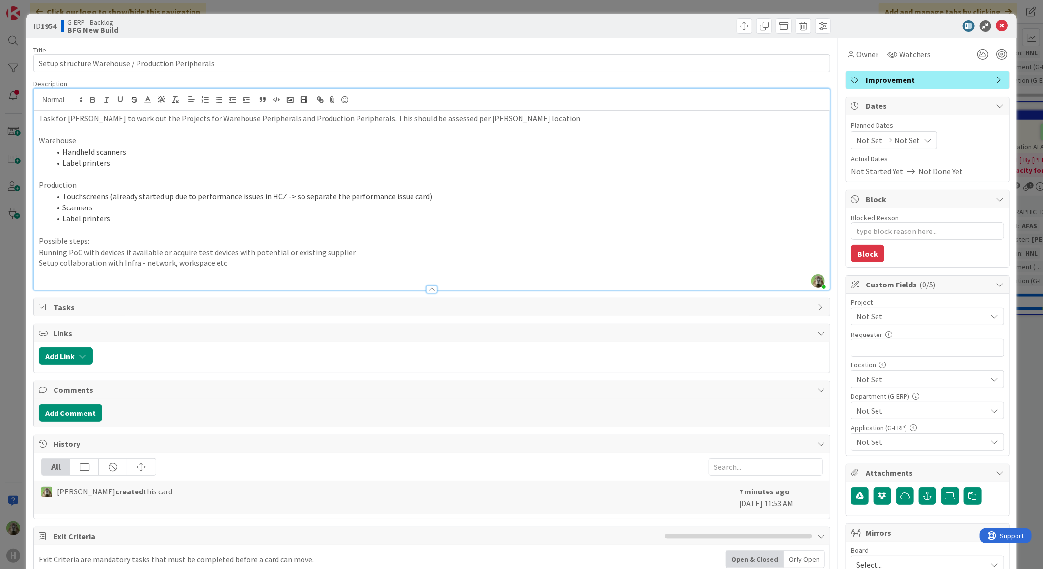
click at [373, 249] on p "Running PoC with devices if available or acquire test devices with potential or…" at bounding box center [432, 252] width 786 height 11
click at [381, 262] on p "Setup collaboration with Infra - network, workspace etc" at bounding box center [432, 263] width 786 height 11
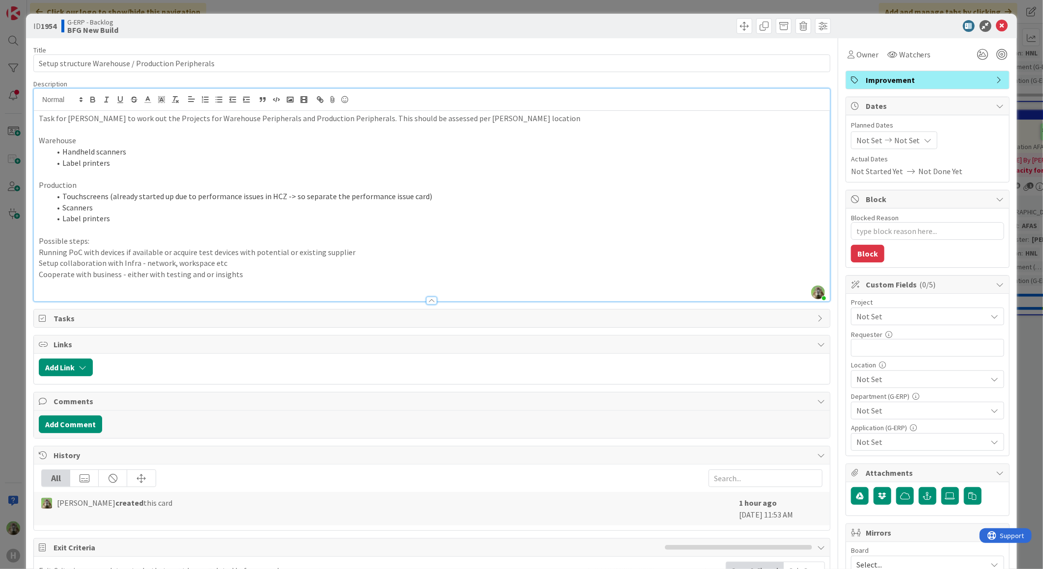
type textarea "x"
